Goal: Information Seeking & Learning: Learn about a topic

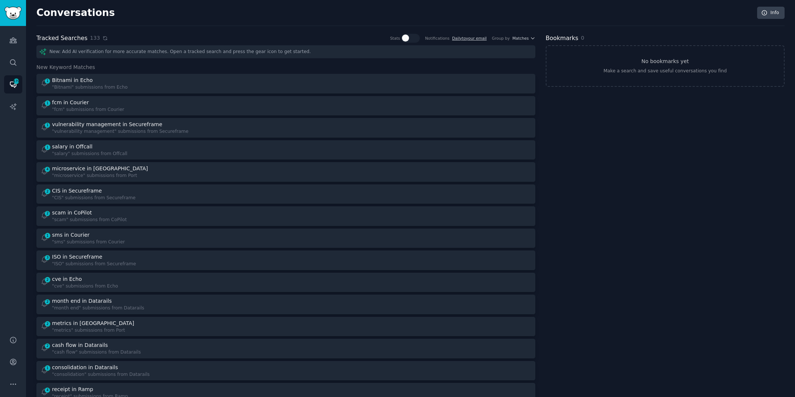
click at [102, 38] on icon at bounding box center [104, 38] width 5 height 5
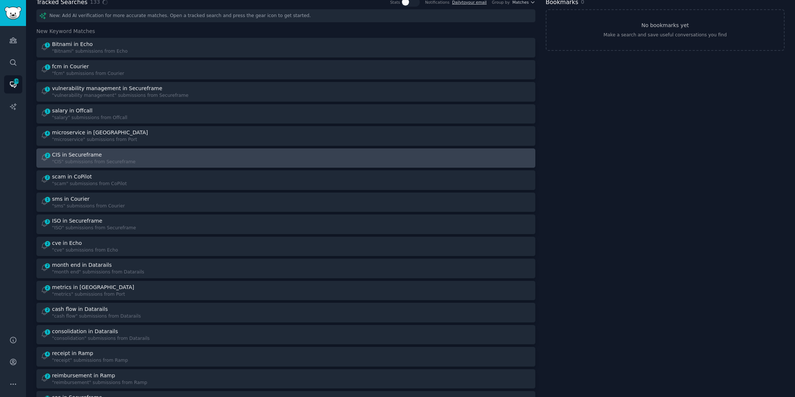
scroll to position [45, 0]
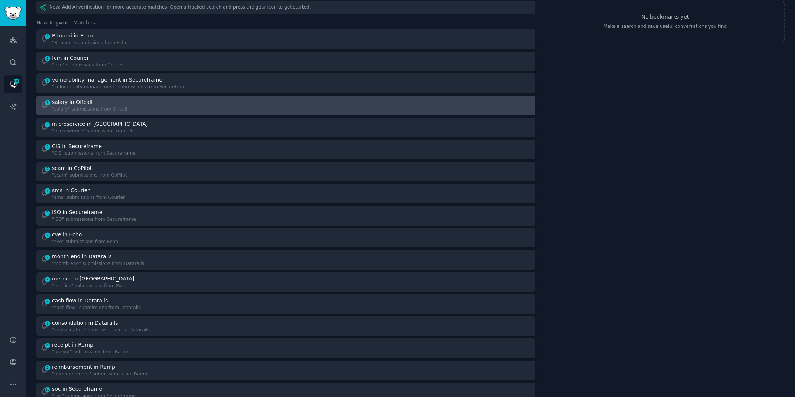
click at [108, 100] on div "salary in Offcall" at bounding box center [89, 102] width 75 height 8
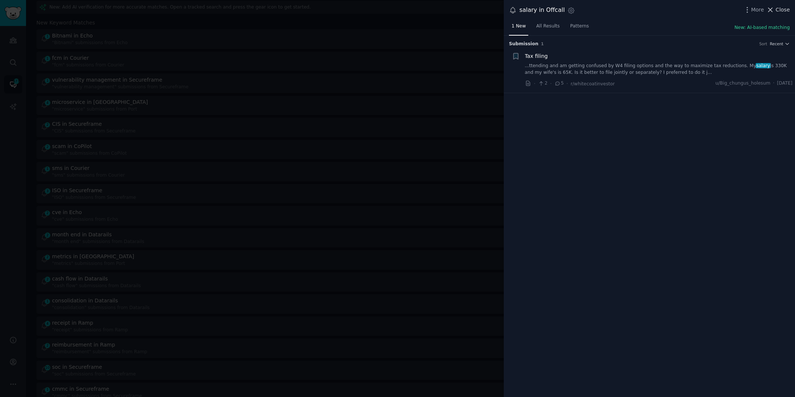
click at [786, 9] on span "Close" at bounding box center [782, 10] width 14 height 8
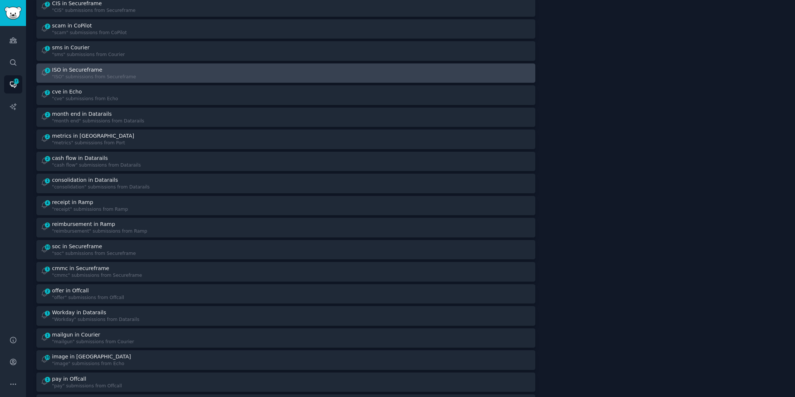
scroll to position [227, 0]
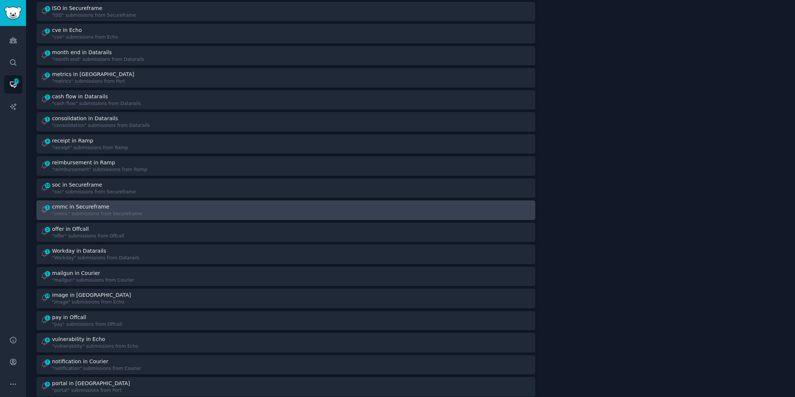
click at [299, 209] on div at bounding box center [411, 210] width 240 height 14
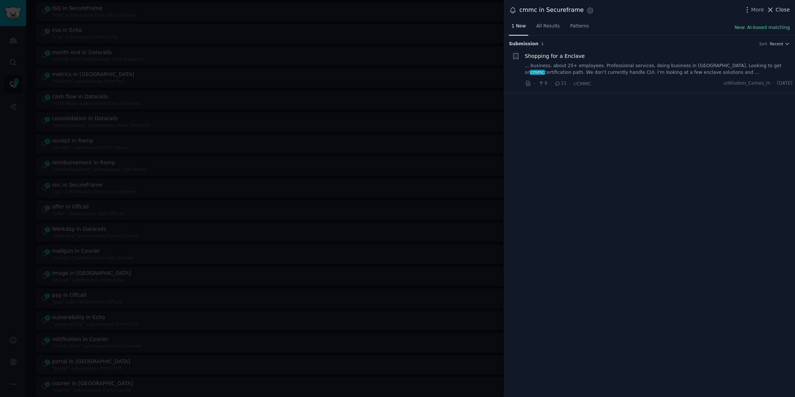
click at [774, 12] on icon at bounding box center [770, 10] width 8 height 8
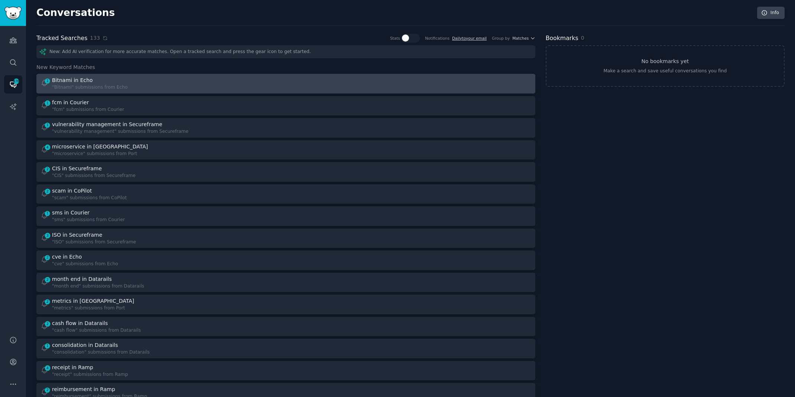
click at [286, 86] on div "1 Bitnami in Echo "Bitnami" submissions from Echo" at bounding box center [285, 83] width 493 height 14
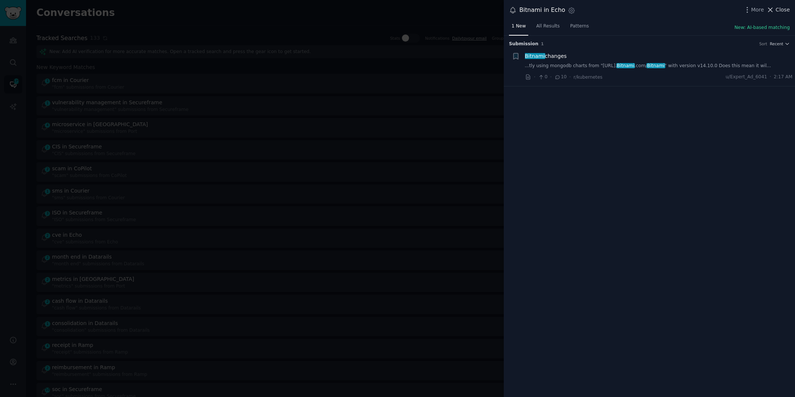
click at [779, 7] on span "Close" at bounding box center [782, 10] width 14 height 8
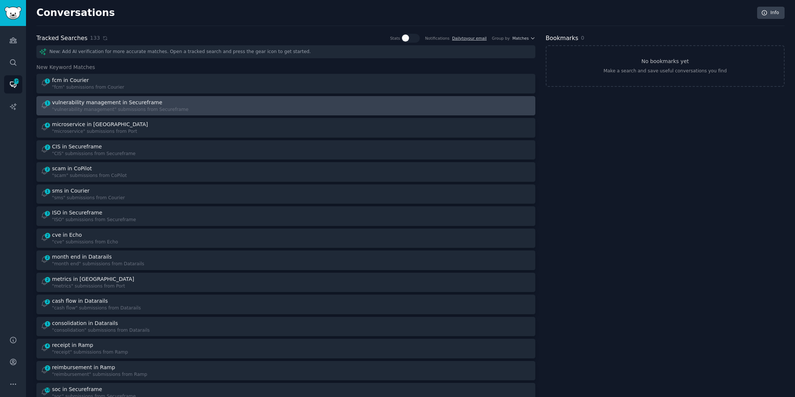
click at [282, 104] on div "1 vulnerability management in Secureframe "vulnerability management" submission…" at bounding box center [285, 106] width 493 height 14
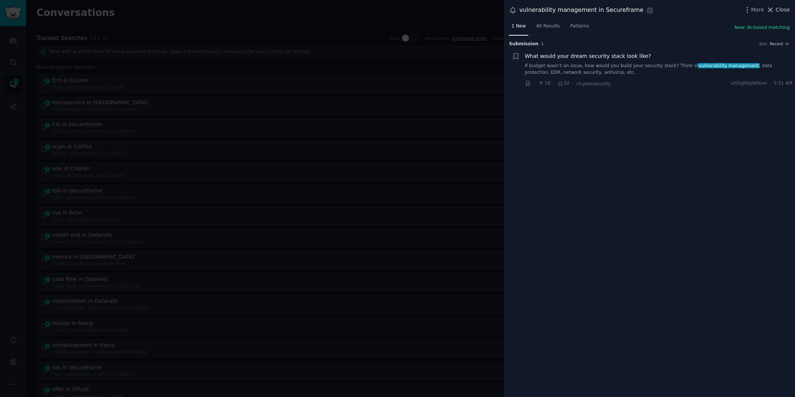
click at [776, 8] on span "Close" at bounding box center [782, 10] width 14 height 8
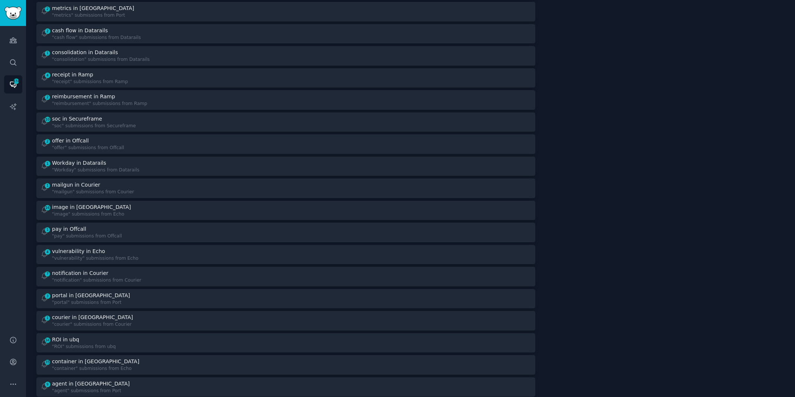
scroll to position [307, 0]
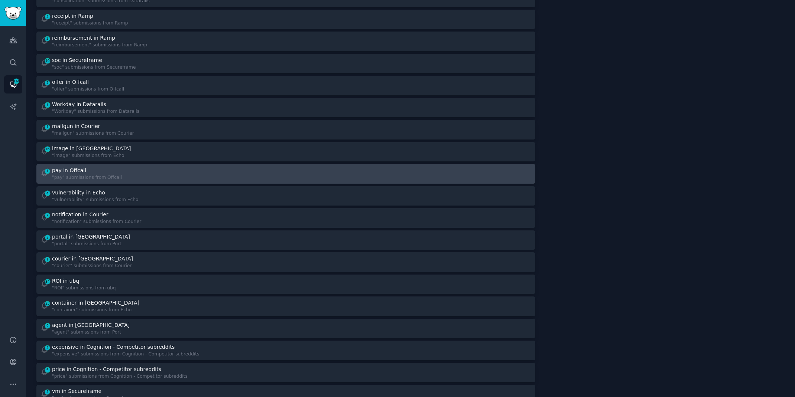
click at [208, 174] on div "1 pay in Offcall "pay" submissions from Offcall" at bounding box center [160, 174] width 240 height 14
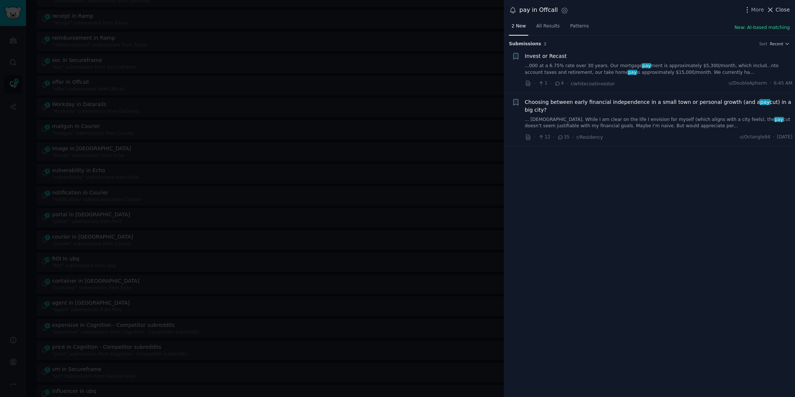
click at [785, 10] on span "Close" at bounding box center [782, 10] width 14 height 8
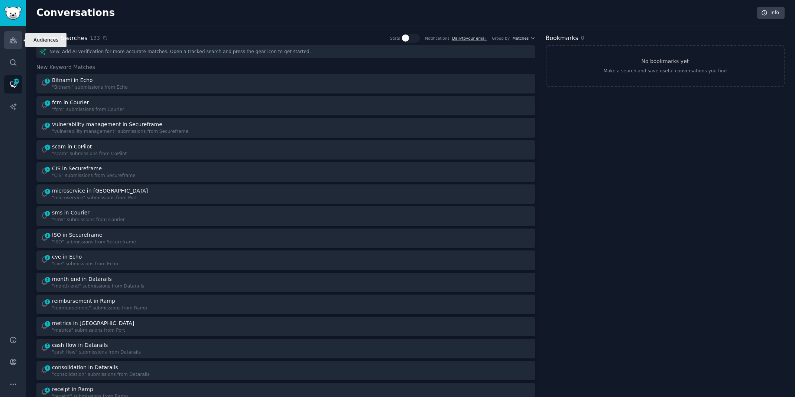
click at [17, 42] on link "Audiences" at bounding box center [13, 40] width 18 height 18
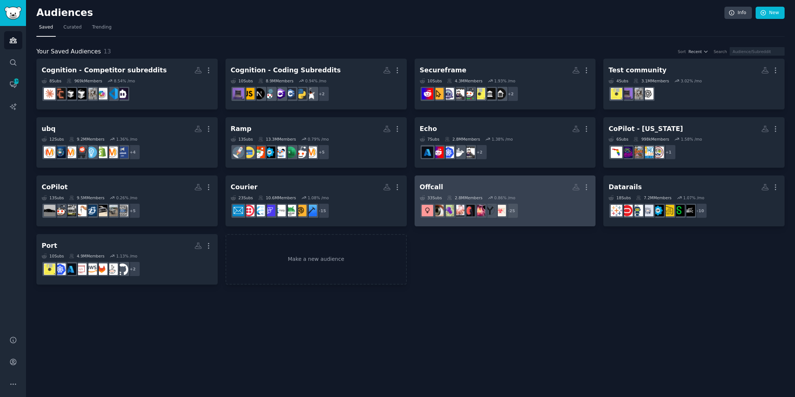
click at [506, 184] on h2 "Offcall More" at bounding box center [505, 187] width 171 height 13
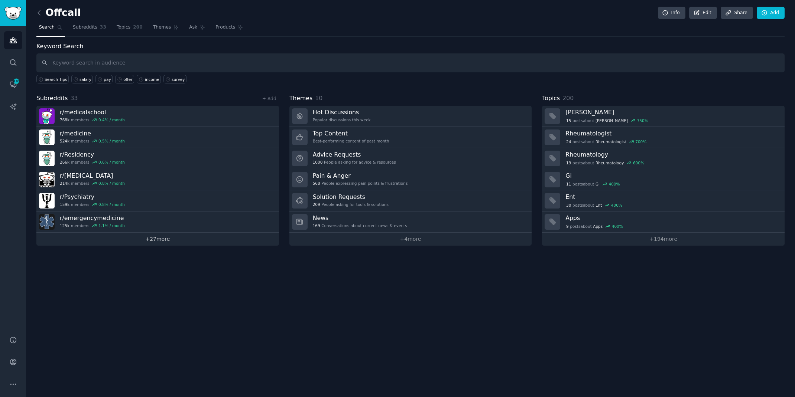
click at [159, 240] on link "+ 27 more" at bounding box center [157, 239] width 242 height 13
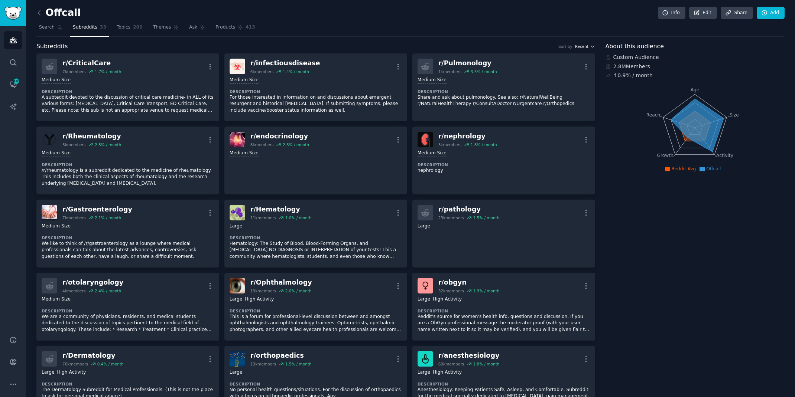
click at [584, 47] on span "Recent" at bounding box center [581, 46] width 13 height 5
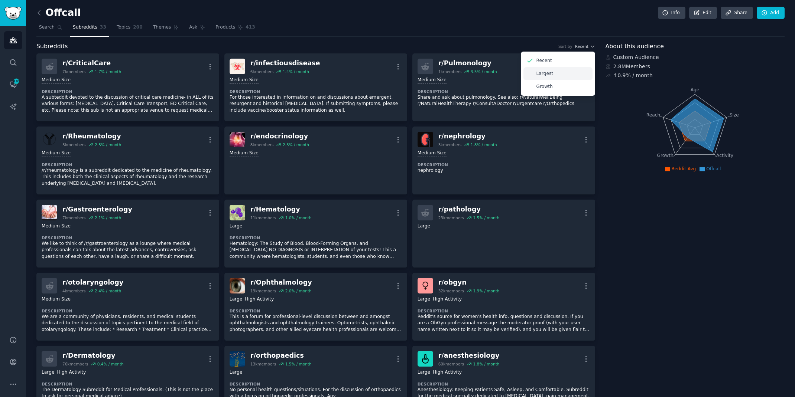
click at [557, 73] on div "Largest" at bounding box center [557, 73] width 69 height 13
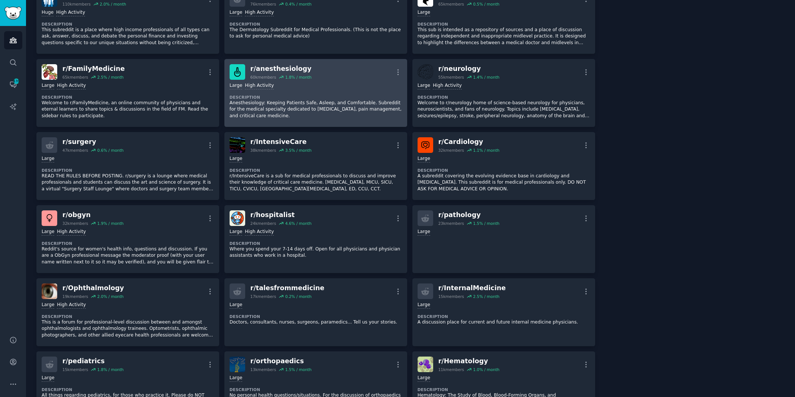
scroll to position [216, 0]
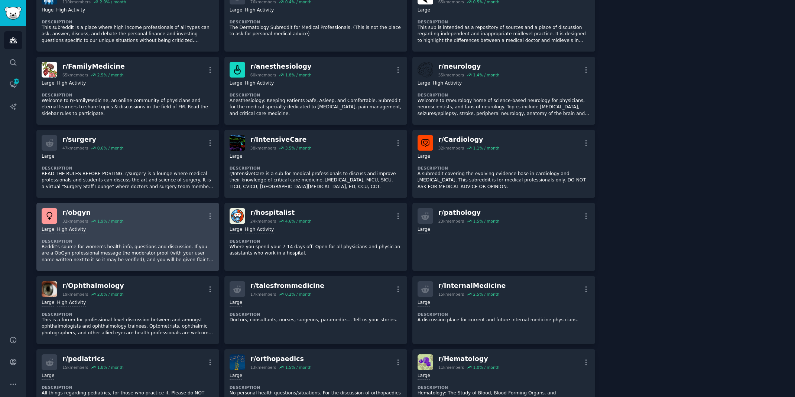
click at [69, 211] on div "r/ obgyn" at bounding box center [92, 212] width 61 height 9
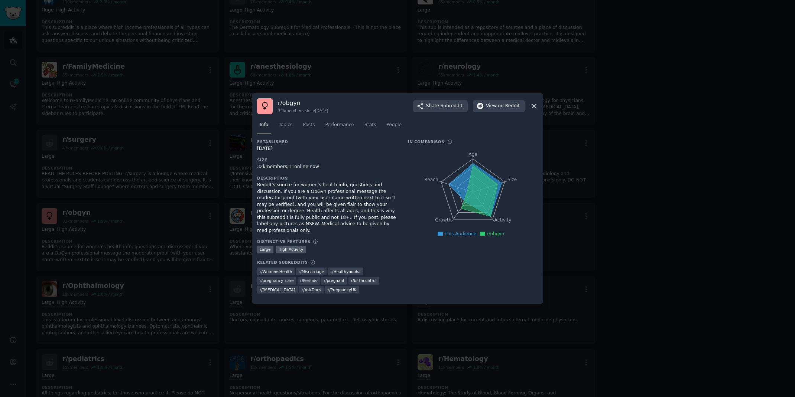
click at [536, 110] on icon at bounding box center [534, 106] width 8 height 8
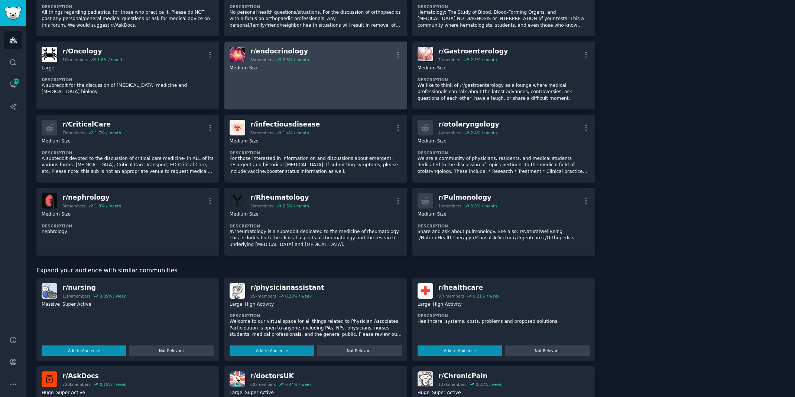
scroll to position [557, 0]
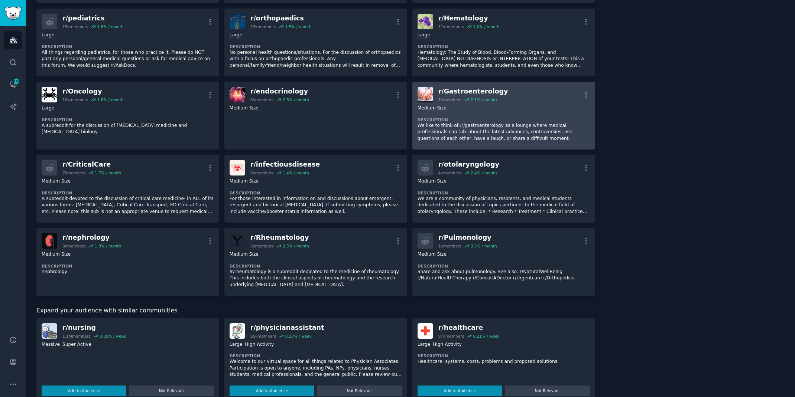
click at [512, 87] on div "r/ Gastroenterology 7k members 2.1 % / month More" at bounding box center [503, 95] width 172 height 16
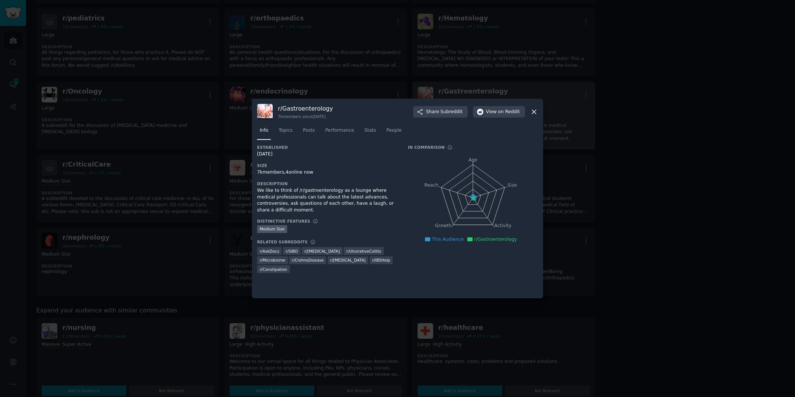
click at [512, 85] on div at bounding box center [397, 198] width 795 height 397
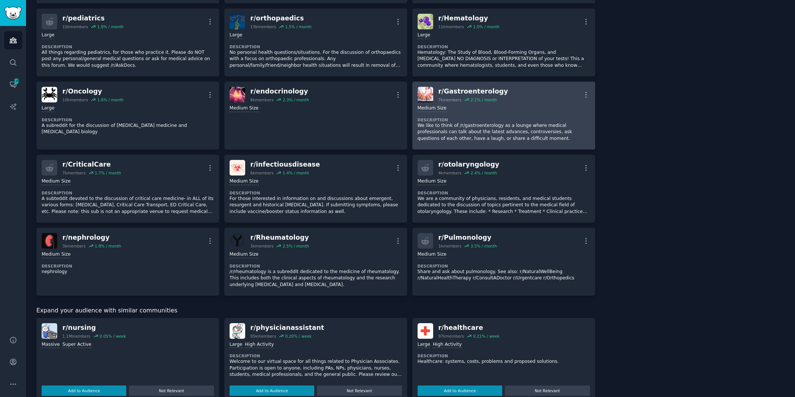
click at [506, 108] on div "Medium Size" at bounding box center [503, 108] width 172 height 7
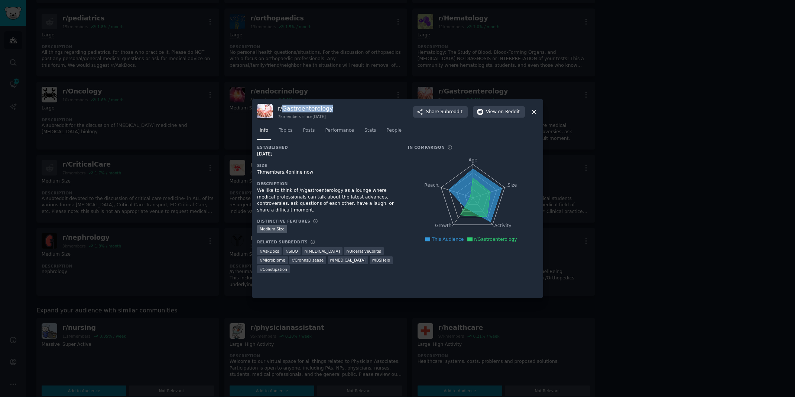
drag, startPoint x: 338, startPoint y: 111, endPoint x: 282, endPoint y: 109, distance: 56.1
click at [282, 109] on div "r/ Gastroenterology 7k members since [DATE] Share Subreddit View on Reddit" at bounding box center [397, 112] width 281 height 16
copy h3 "Gastroenterology"
click at [208, 71] on div at bounding box center [397, 198] width 795 height 397
